Goal: Task Accomplishment & Management: Complete application form

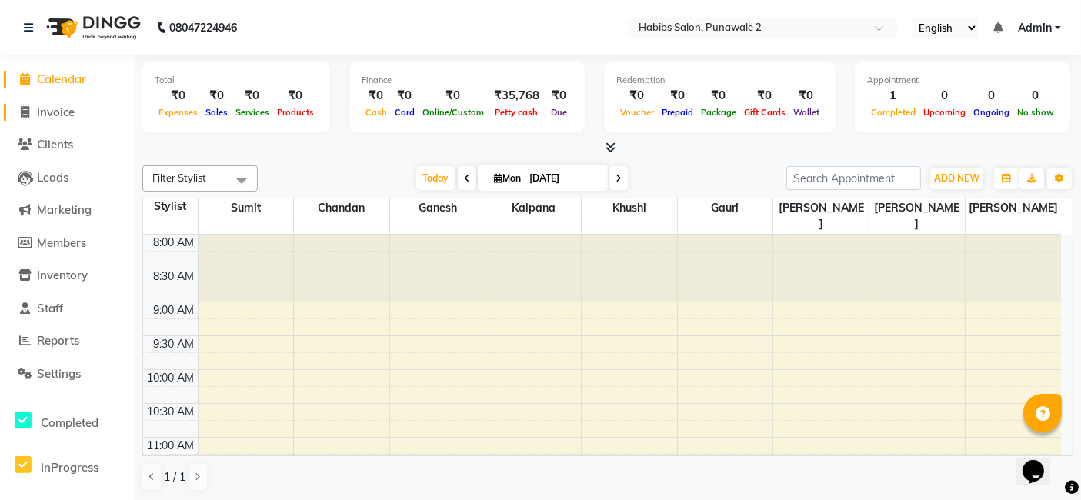
click at [75, 111] on span "Invoice" at bounding box center [56, 112] width 38 height 15
select select "8475"
select select "service"
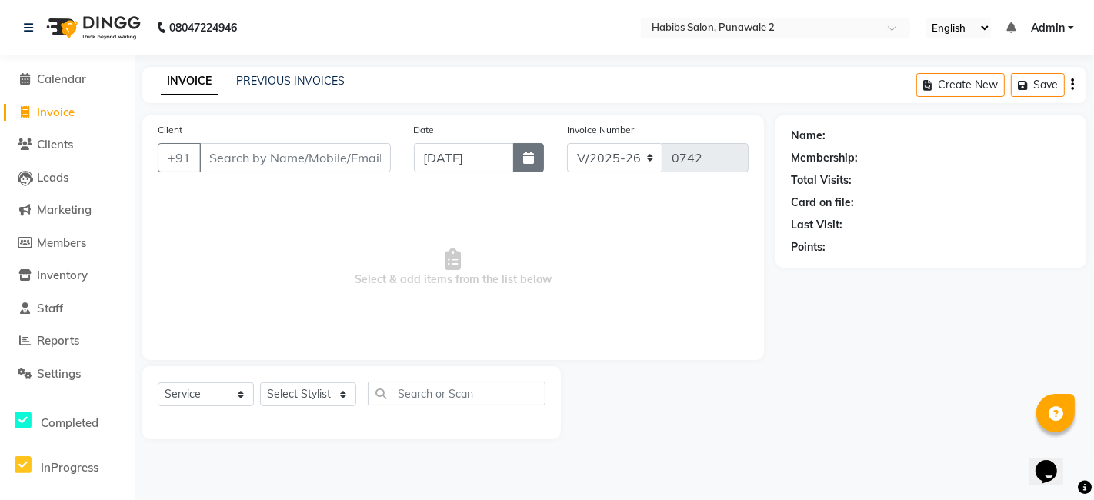
click at [521, 162] on button "button" at bounding box center [528, 157] width 31 height 29
select select "9"
select select "2025"
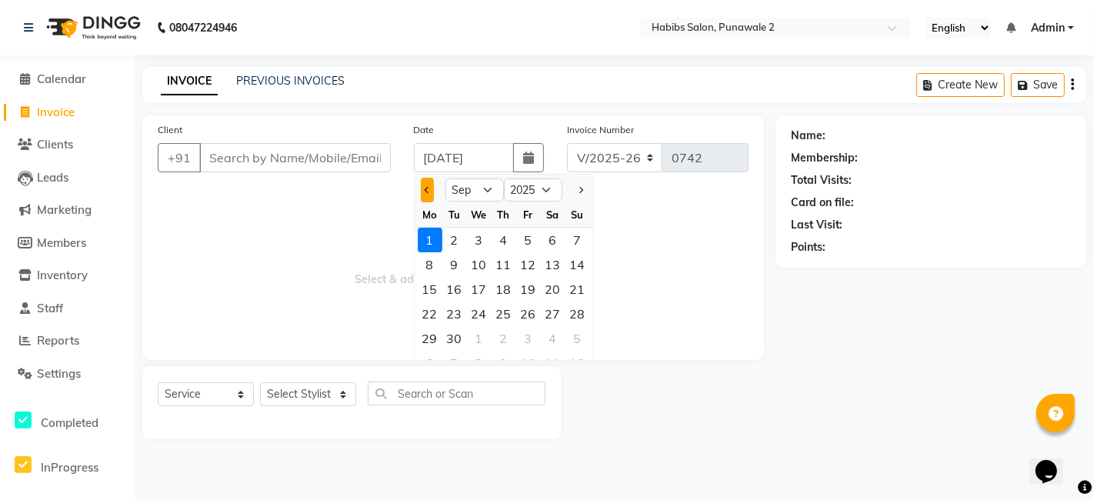
click at [429, 188] on span "Previous month" at bounding box center [427, 190] width 6 height 6
select select "8"
click at [531, 238] on div "1" at bounding box center [528, 240] width 25 height 25
type input "[DATE]"
